Goal: Find specific page/section: Find specific page/section

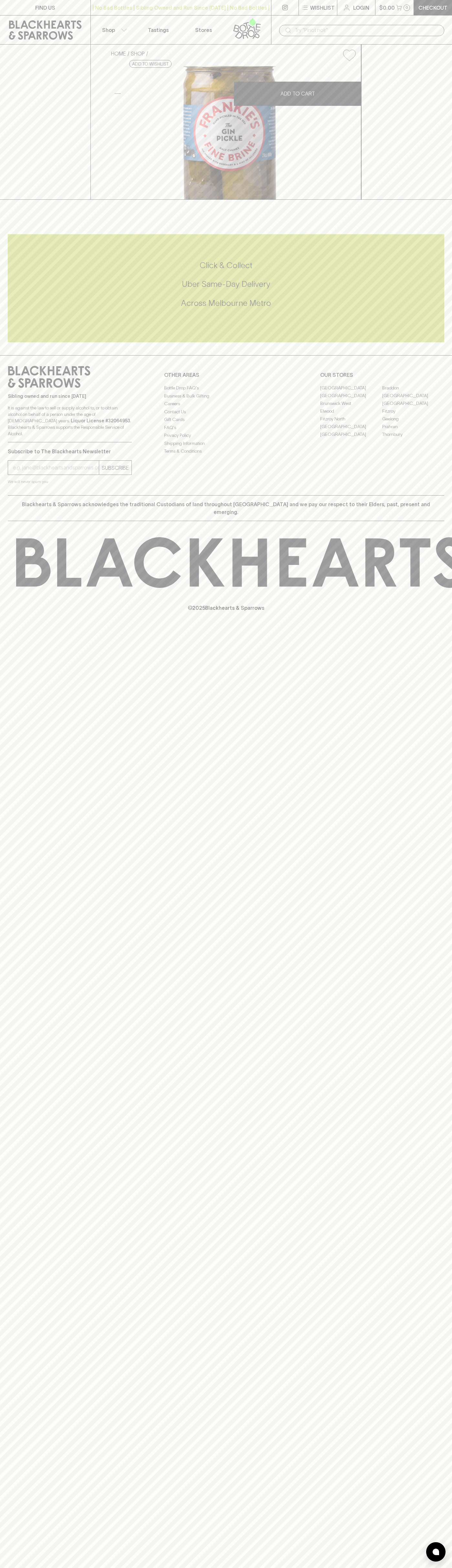
click at [334, 18] on div "​" at bounding box center [361, 30] width 181 height 29
click at [435, 391] on link "Braddon" at bounding box center [413, 388] width 62 height 8
click at [171, 1567] on html "FIND US | No Bad Bottles | Sibling Owned and Run Since [DATE] | No Bad Bottles …" at bounding box center [226, 784] width 452 height 1568
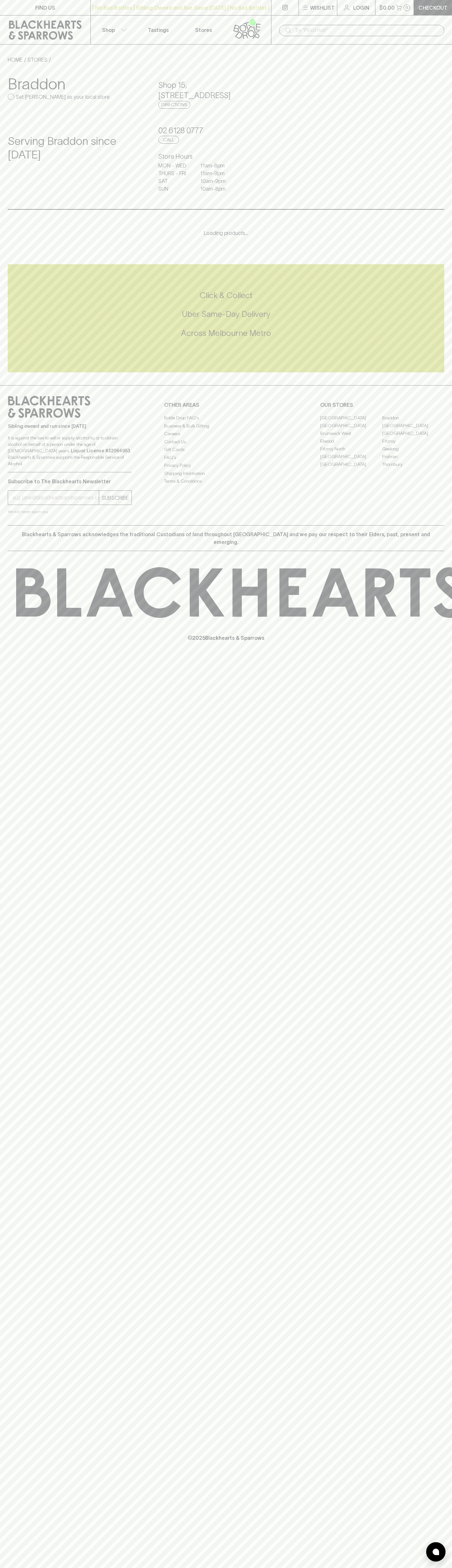
click at [24, 102] on div "Braddon Set Braddon as your local store" at bounding box center [76, 98] width 135 height 47
